Goal: Task Accomplishment & Management: Manage account settings

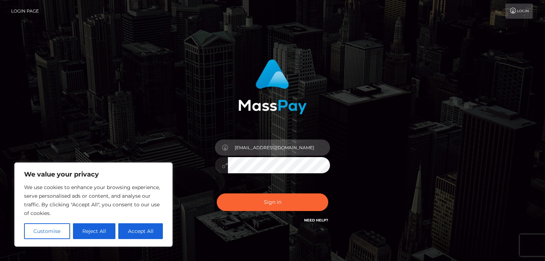
type input "[EMAIL_ADDRESS][DOMAIN_NAME]"
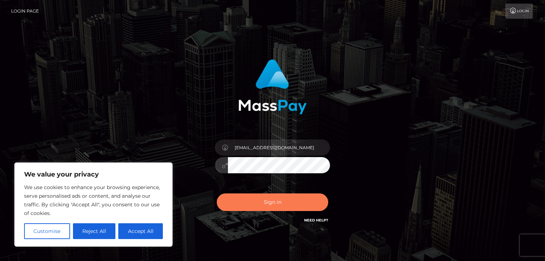
click at [285, 200] on button "Sign in" at bounding box center [272, 202] width 111 height 18
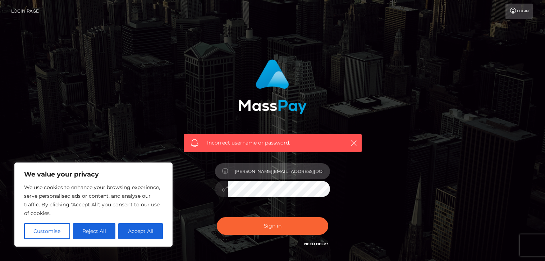
type input "ismael.kabaoglu@hotmail.fr"
click at [273, 225] on button "Sign in" at bounding box center [272, 226] width 111 height 18
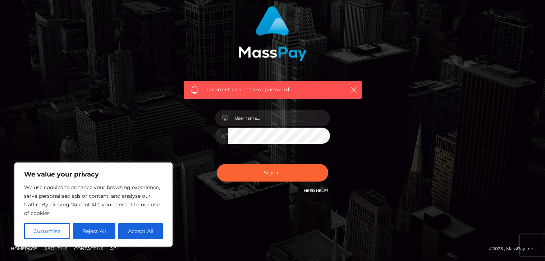
scroll to position [53, 0]
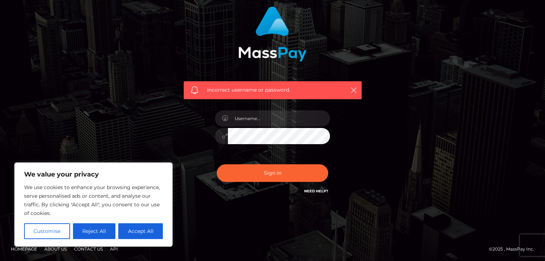
click at [320, 190] on link "Need Help?" at bounding box center [316, 191] width 24 height 5
type input "2000-09-20"
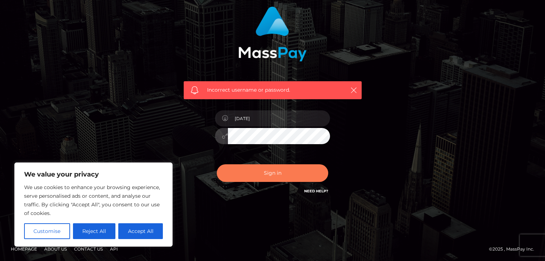
click at [302, 175] on button "Sign in" at bounding box center [272, 173] width 111 height 18
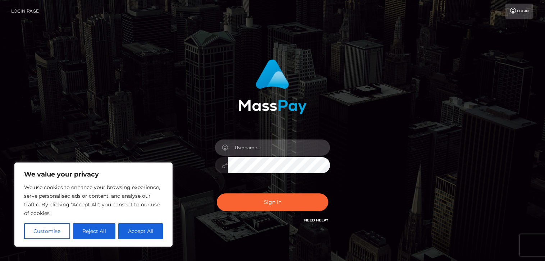
click at [321, 147] on input "text" at bounding box center [279, 148] width 102 height 16
click at [292, 147] on input "text" at bounding box center [279, 148] width 102 height 16
type input "[EMAIL_ADDRESS][DOMAIN_NAME]"
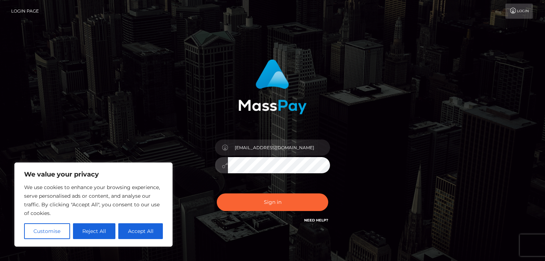
click at [299, 182] on div "compteofficielinfodjour@gmail.com" at bounding box center [273, 161] width 126 height 55
click at [299, 204] on button "Sign in" at bounding box center [272, 202] width 111 height 18
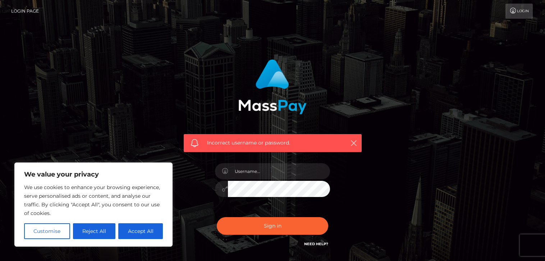
click at [28, 11] on link "Login Page" at bounding box center [25, 11] width 28 height 15
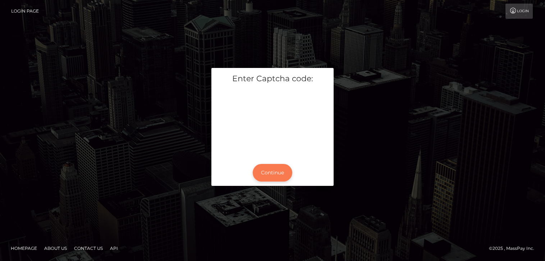
click at [288, 169] on button "Continue" at bounding box center [273, 173] width 40 height 18
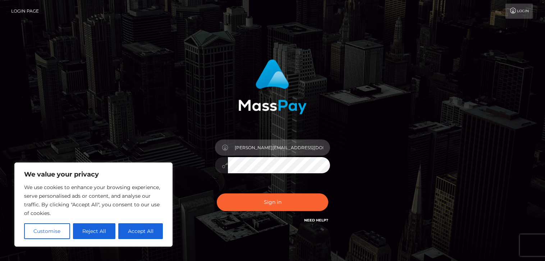
click at [310, 143] on input "ismael.kabaoglu@hotmail.Fr" at bounding box center [279, 148] width 102 height 16
click at [308, 147] on input "ismael.kabaoglu@hotmail.Fr" at bounding box center [279, 148] width 102 height 16
type input "[PERSON_NAME][EMAIL_ADDRESS][DOMAIN_NAME]"
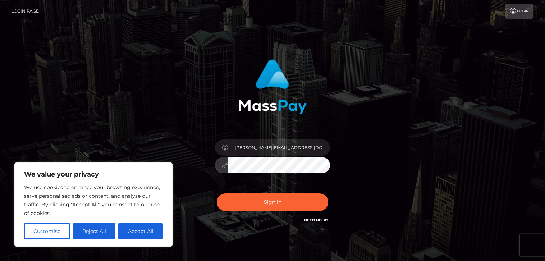
click at [273, 202] on button "Sign in" at bounding box center [272, 202] width 111 height 18
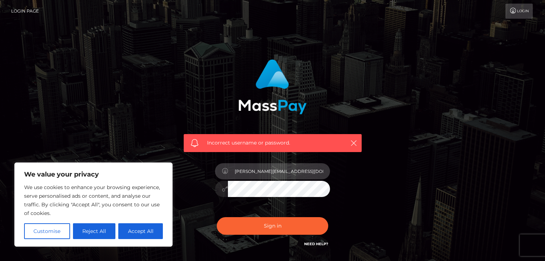
click at [296, 170] on input "[PERSON_NAME][EMAIL_ADDRESS][DOMAIN_NAME]" at bounding box center [279, 171] width 102 height 16
type input "[PERSON_NAME][EMAIL_ADDRESS][DOMAIN_NAME]"
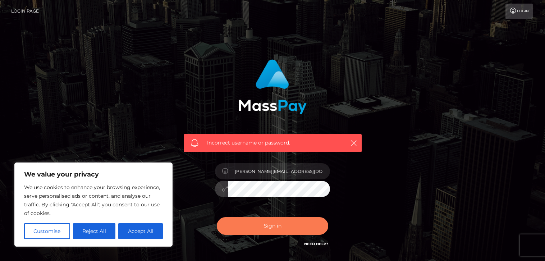
click at [273, 230] on button "Sign in" at bounding box center [272, 226] width 111 height 18
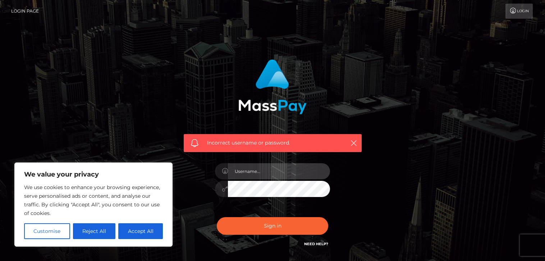
paste input "ismael.kabaoglu@hotmail.fr"
type input "ismael.kabaoglu@hotmail.fr"
click at [273, 225] on button "Sign in" at bounding box center [272, 226] width 111 height 18
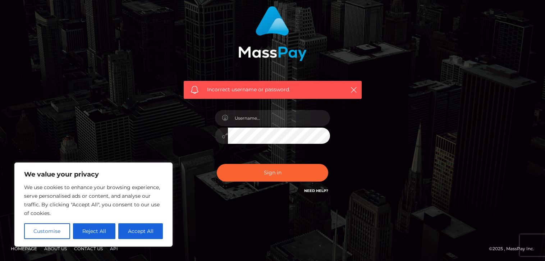
scroll to position [53, 0]
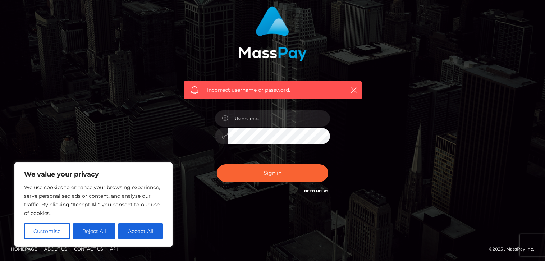
click at [322, 189] on link "Need Help?" at bounding box center [316, 191] width 24 height 5
click at [278, 114] on input "compt" at bounding box center [279, 118] width 102 height 16
click at [278, 116] on input "compt" at bounding box center [279, 118] width 102 height 16
click at [277, 119] on input "[EMAIL_ADDRESS][DOMAIN_NAME]" at bounding box center [279, 118] width 102 height 16
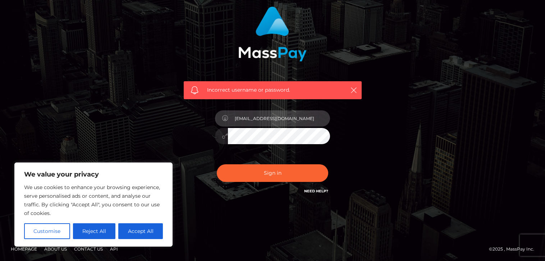
click at [277, 119] on input "[EMAIL_ADDRESS][DOMAIN_NAME]" at bounding box center [279, 118] width 102 height 16
type input "[EMAIL_ADDRESS][DOMAIN_NAME]"
click at [194, 132] on div "Incorrect username or password. compteofficielinfodjour@gmail.com" at bounding box center [272, 101] width 189 height 200
click at [273, 173] on button "Sign in" at bounding box center [272, 173] width 111 height 18
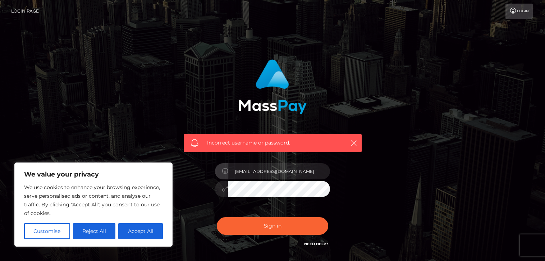
type input "[EMAIL_ADDRESS][DOMAIN_NAME]"
click at [216, 191] on div at bounding box center [221, 189] width 13 height 16
click at [273, 225] on button "Sign in" at bounding box center [272, 226] width 111 height 18
drag, startPoint x: 0, startPoint y: 0, endPoint x: 335, endPoint y: 66, distance: 341.2
click at [262, 143] on span "Incorrect username or password." at bounding box center [272, 143] width 131 height 8
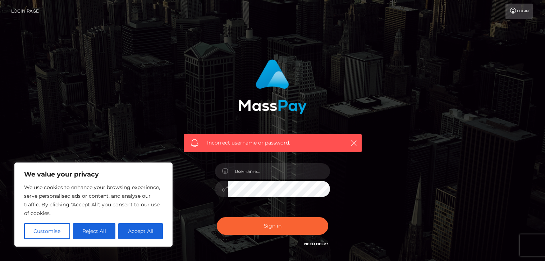
click at [527, 6] on link "Login" at bounding box center [519, 11] width 27 height 15
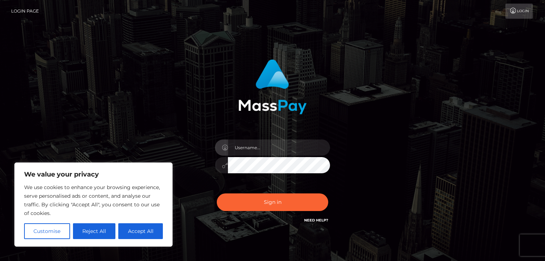
click at [525, 9] on link "Login" at bounding box center [519, 11] width 27 height 15
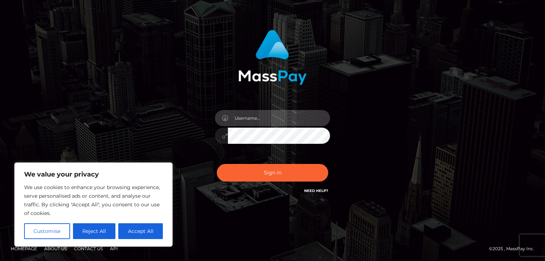
scroll to position [29, 0]
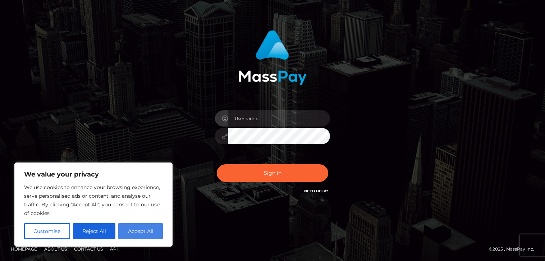
click at [155, 228] on button "Accept All" at bounding box center [140, 231] width 45 height 16
checkbox input "true"
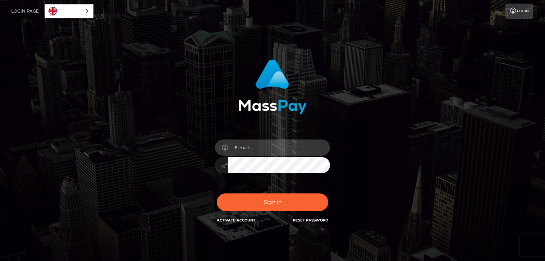
paste input "[EMAIL_ADDRESS][DOMAIN_NAME]"
type input "[EMAIL_ADDRESS][DOMAIN_NAME]"
click at [220, 161] on div at bounding box center [221, 165] width 13 height 16
click at [273, 202] on button "Sign in" at bounding box center [272, 202] width 111 height 18
